Goal: Task Accomplishment & Management: Use online tool/utility

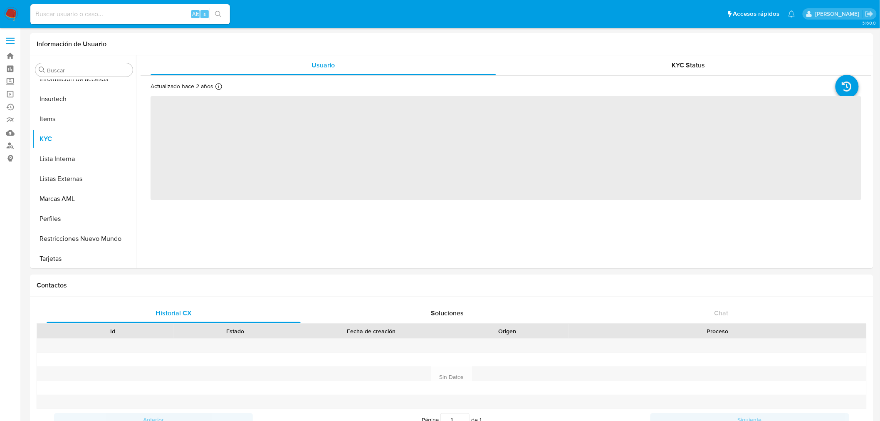
scroll to position [351, 0]
click at [96, 6] on div "Alt s" at bounding box center [130, 14] width 200 height 20
select select "10"
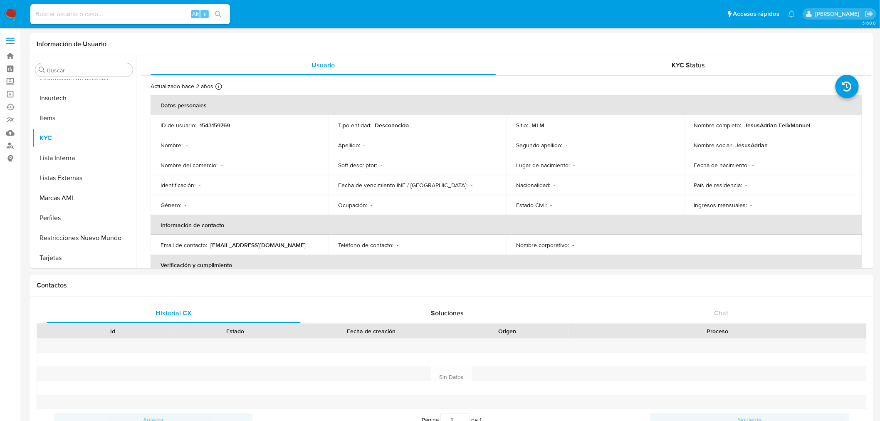
click at [96, 11] on input at bounding box center [130, 14] width 200 height 11
paste input "1209233204"
type input "1209233204"
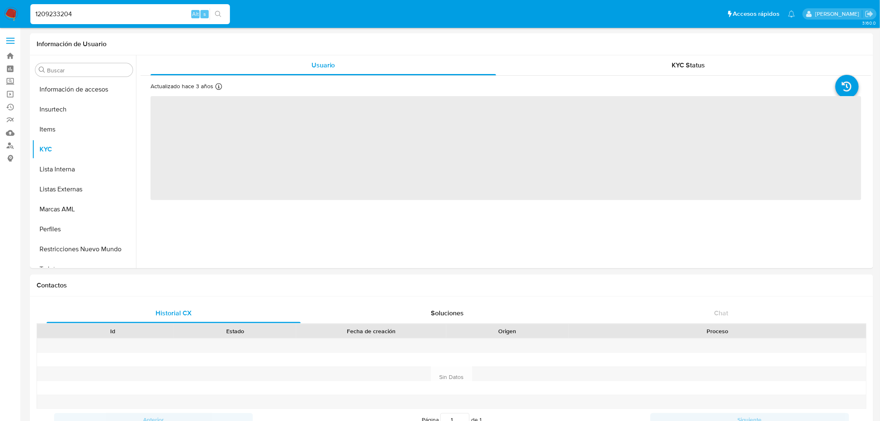
scroll to position [351, 0]
select select "10"
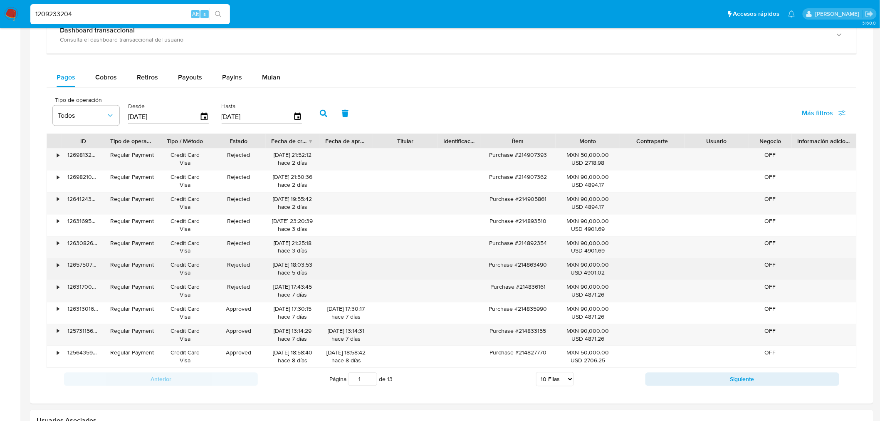
scroll to position [460, 0]
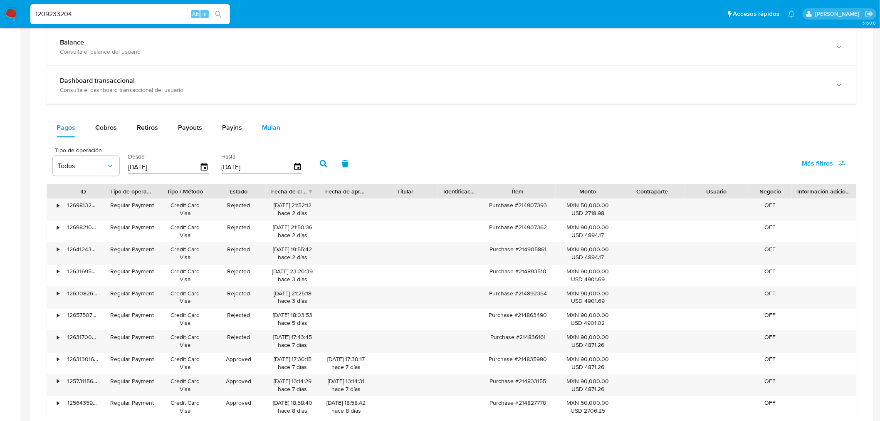
drag, startPoint x: 273, startPoint y: 127, endPoint x: 265, endPoint y: 136, distance: 12.4
click at [272, 127] on span "Mulan" at bounding box center [271, 128] width 18 height 10
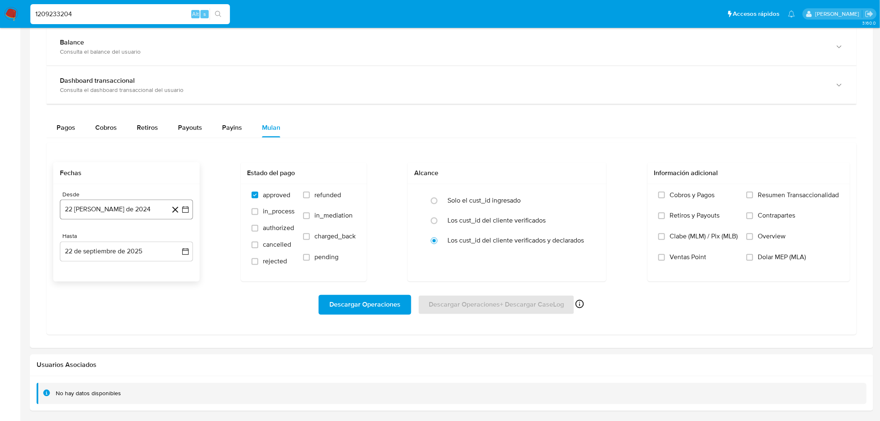
click at [107, 215] on button "22 [PERSON_NAME] de 2024" at bounding box center [126, 210] width 133 height 20
click at [128, 272] on button "1" at bounding box center [126, 270] width 13 height 13
click at [430, 205] on input "radio" at bounding box center [434, 200] width 13 height 13
radio input "true"
click at [751, 242] on label "Overview" at bounding box center [793, 243] width 93 height 21
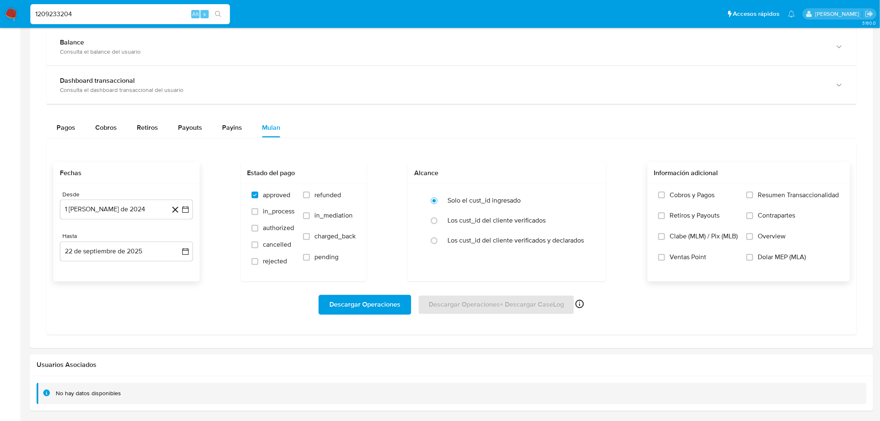
click at [751, 240] on input "Overview" at bounding box center [750, 236] width 7 height 7
click at [751, 201] on label "Resumen Transaccionalidad" at bounding box center [793, 201] width 93 height 21
click at [751, 198] on input "Resumen Transaccionalidad" at bounding box center [750, 195] width 7 height 7
click at [389, 302] on span "Descargar Operaciones" at bounding box center [364, 305] width 71 height 18
